Goal: Information Seeking & Learning: Understand process/instructions

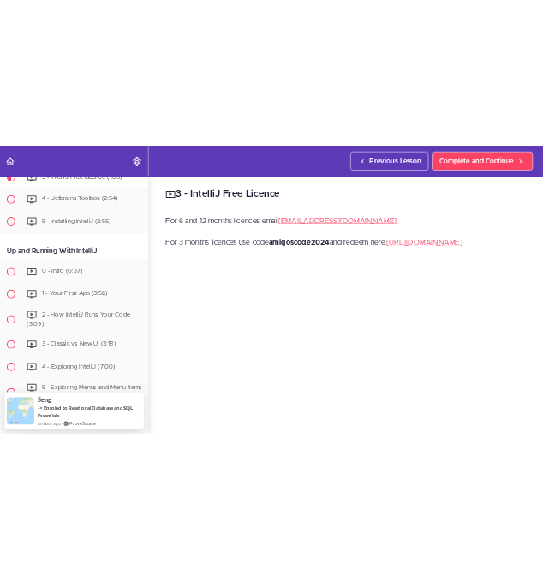
scroll to position [15, 0]
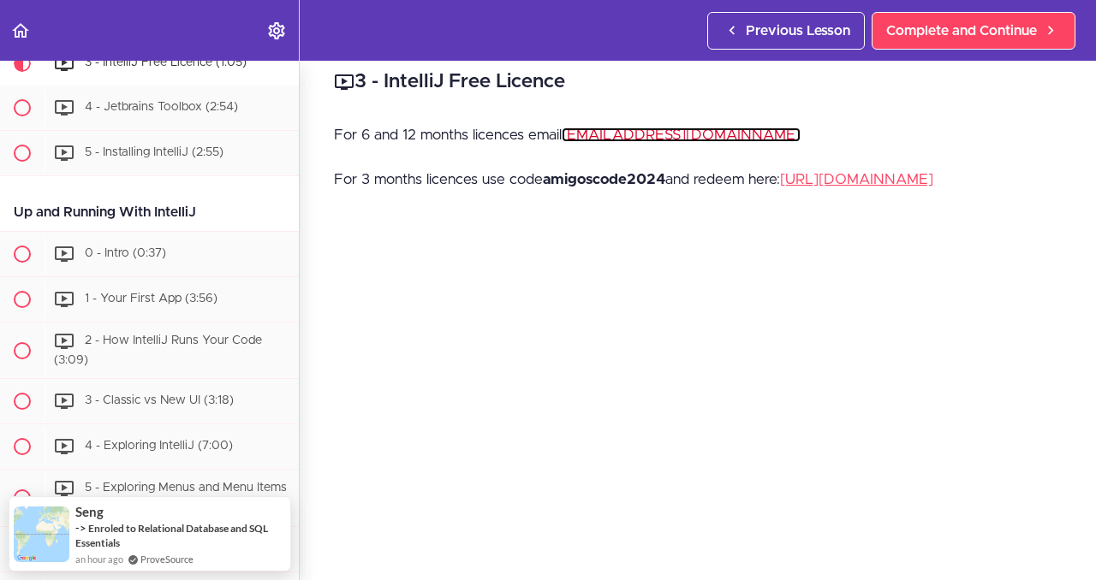
click at [717, 131] on link "[EMAIL_ADDRESS][DOMAIN_NAME]" at bounding box center [681, 135] width 239 height 15
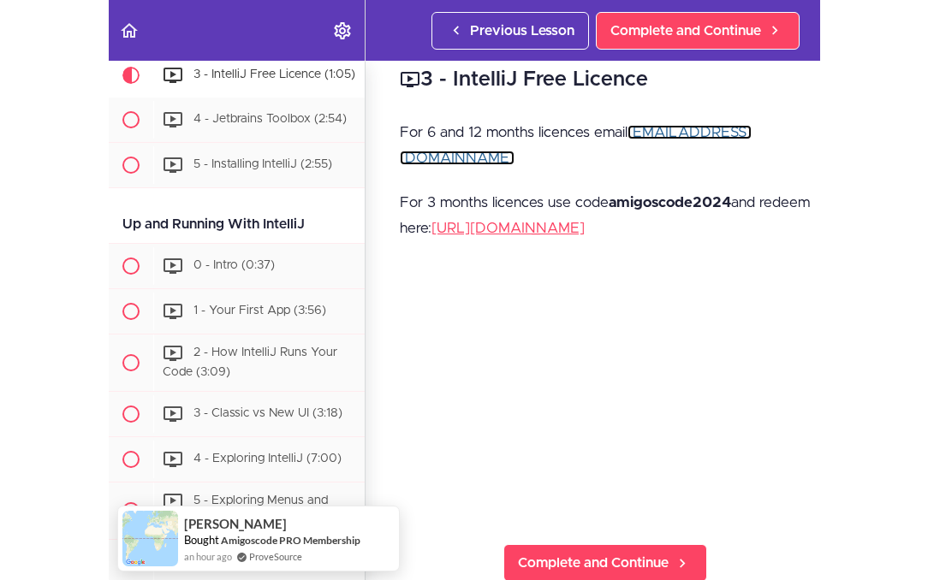
scroll to position [0, 0]
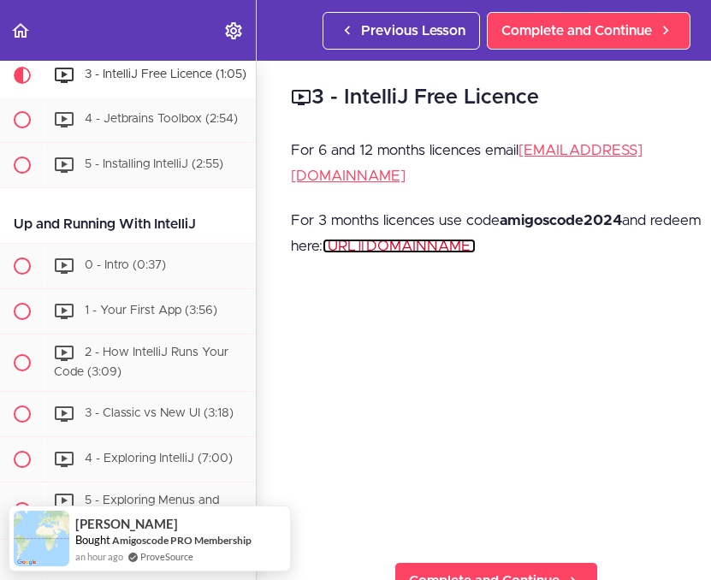
click at [444, 239] on link "[URL][DOMAIN_NAME]" at bounding box center [399, 246] width 153 height 15
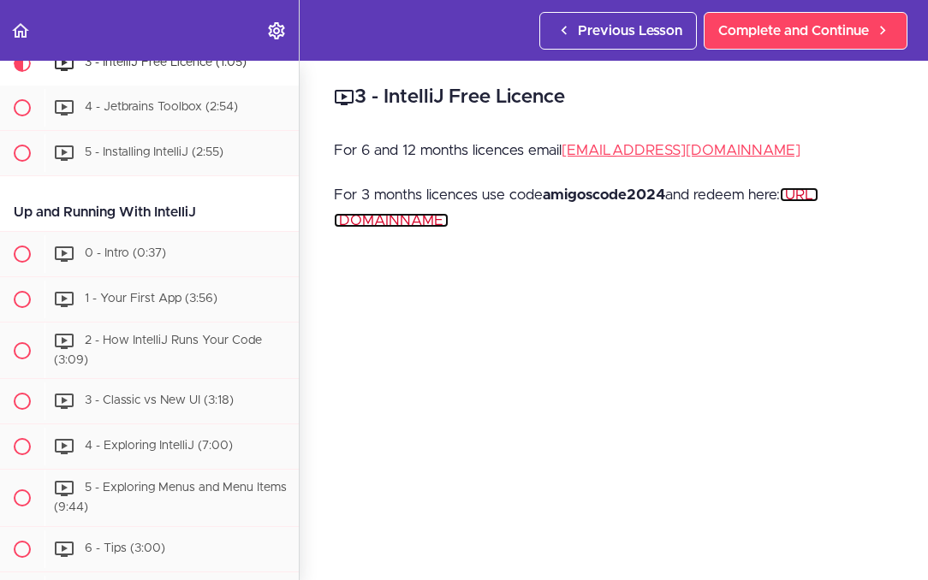
click at [459, 223] on link "[URL][DOMAIN_NAME]" at bounding box center [576, 207] width 485 height 40
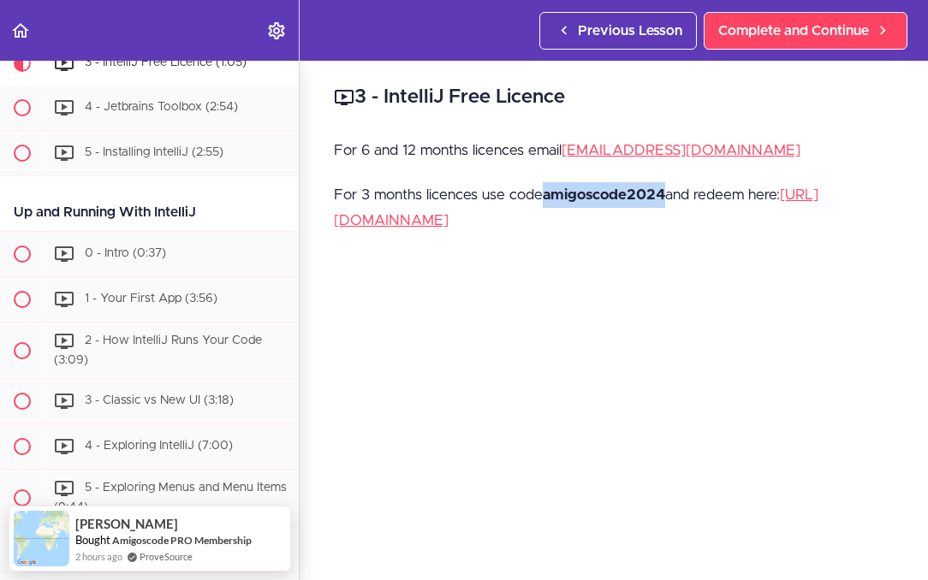
drag, startPoint x: 545, startPoint y: 193, endPoint x: 664, endPoint y: 187, distance: 118.3
click at [664, 187] on strong "amigoscode2024" at bounding box center [604, 194] width 122 height 15
copy strong "amigoscode2024"
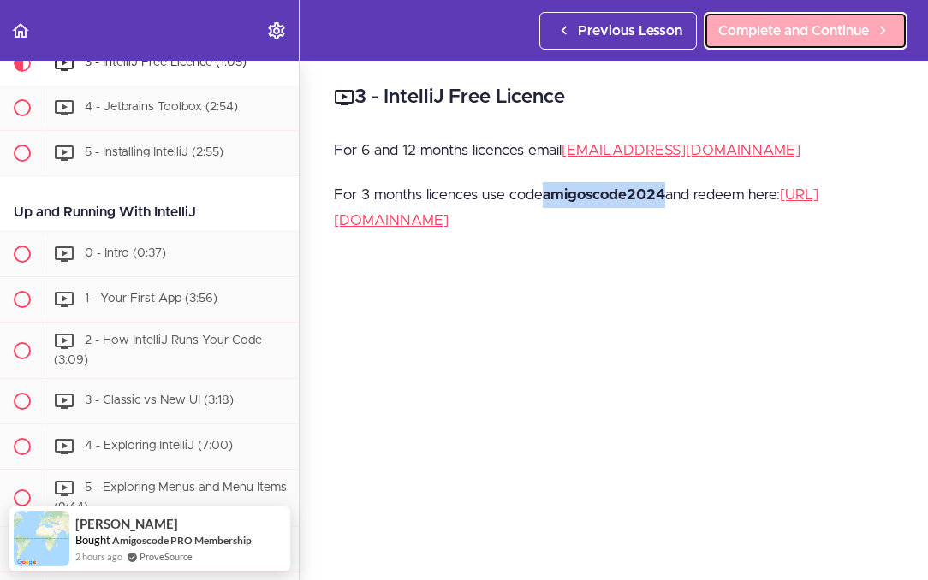
click at [766, 15] on link "Complete and Continue" at bounding box center [806, 31] width 204 height 38
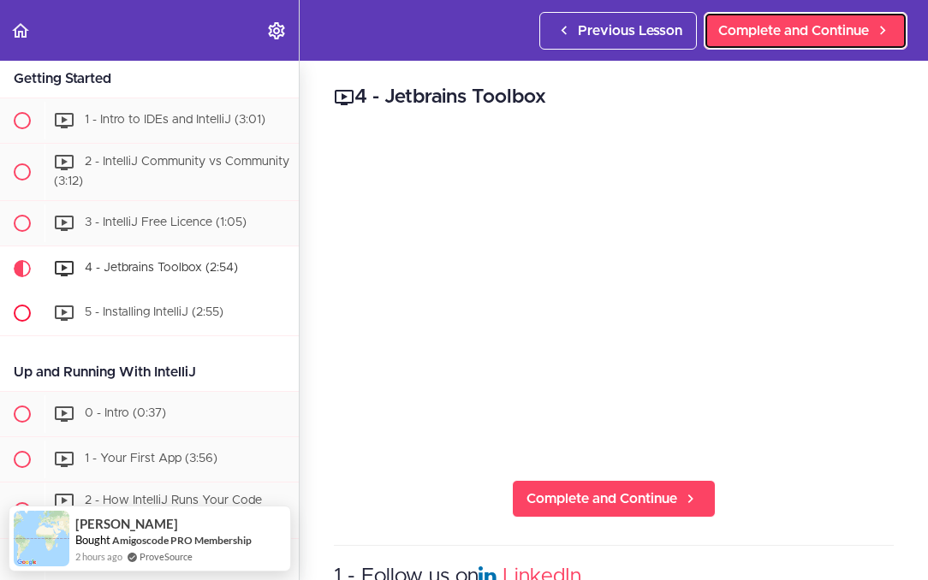
scroll to position [249, 0]
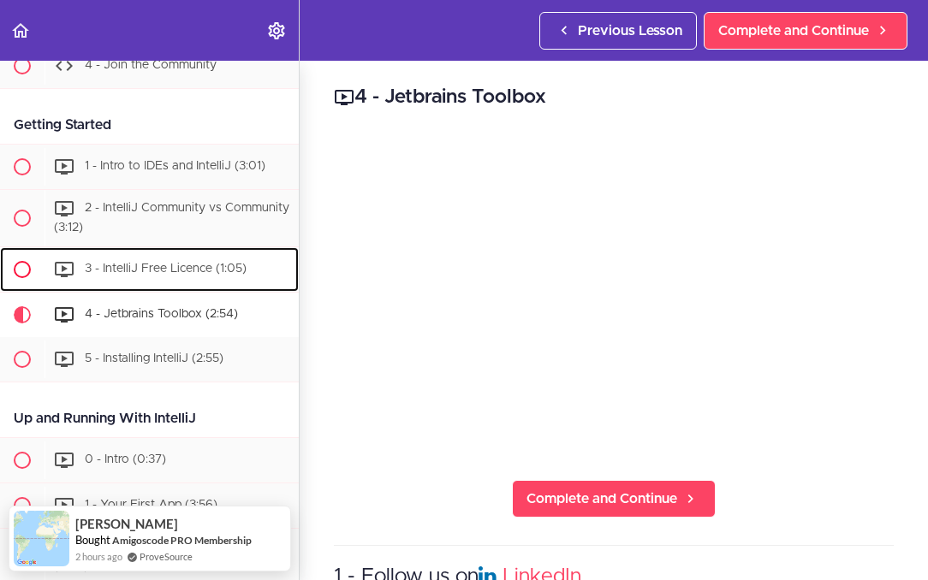
click at [125, 267] on span "3 - IntelliJ Free Licence (1:05)" at bounding box center [166, 269] width 162 height 12
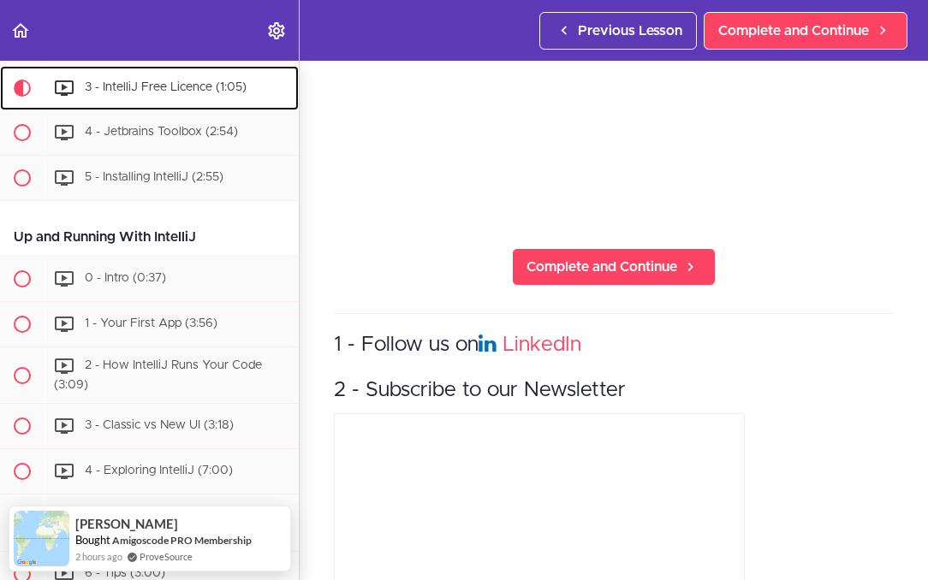
scroll to position [502, 0]
